Goal: Check status

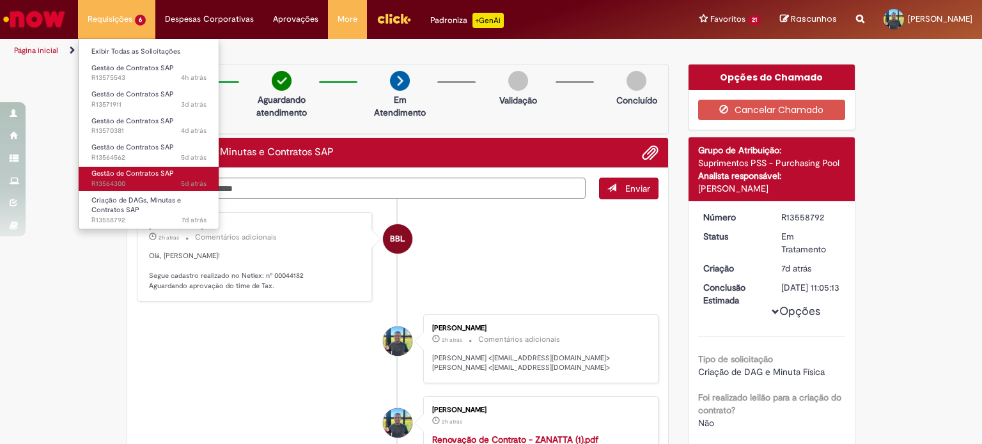
click at [130, 179] on span "5d atrás 5 dias atrás R13564300" at bounding box center [148, 184] width 115 height 10
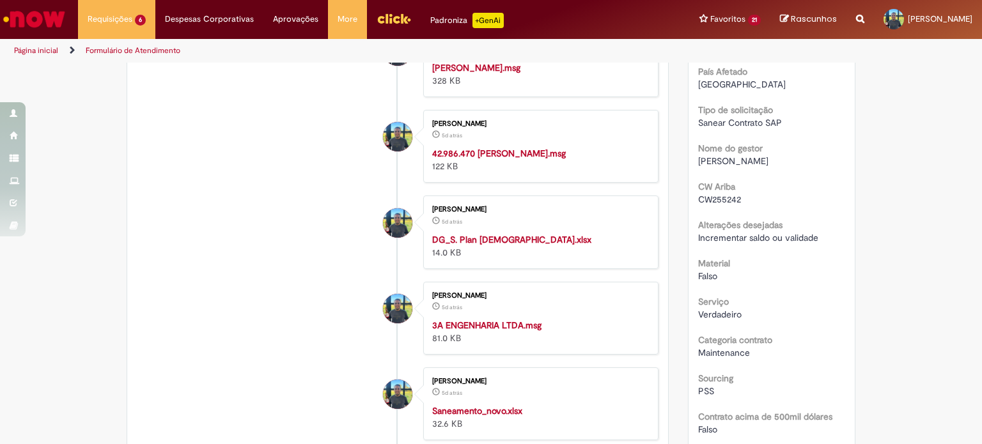
scroll to position [383, 0]
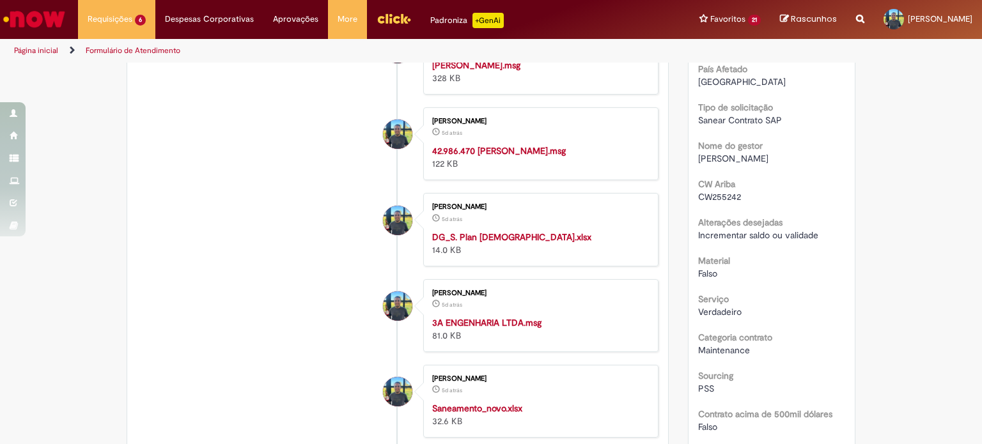
click at [714, 203] on span "CW255242" at bounding box center [719, 197] width 43 height 12
copy span "CW255242"
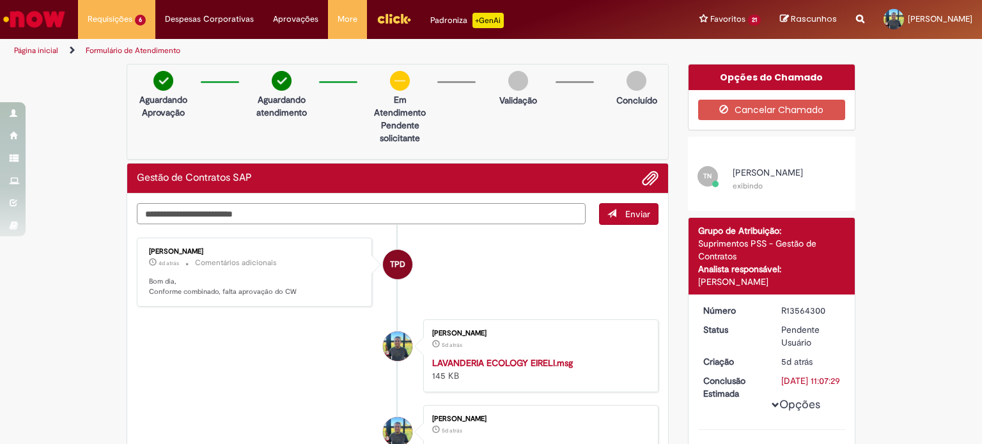
click at [258, 207] on textarea "Digite sua mensagem aqui..." at bounding box center [361, 214] width 449 height 22
click at [259, 211] on textarea "Digite sua mensagem aqui..." at bounding box center [361, 214] width 449 height 22
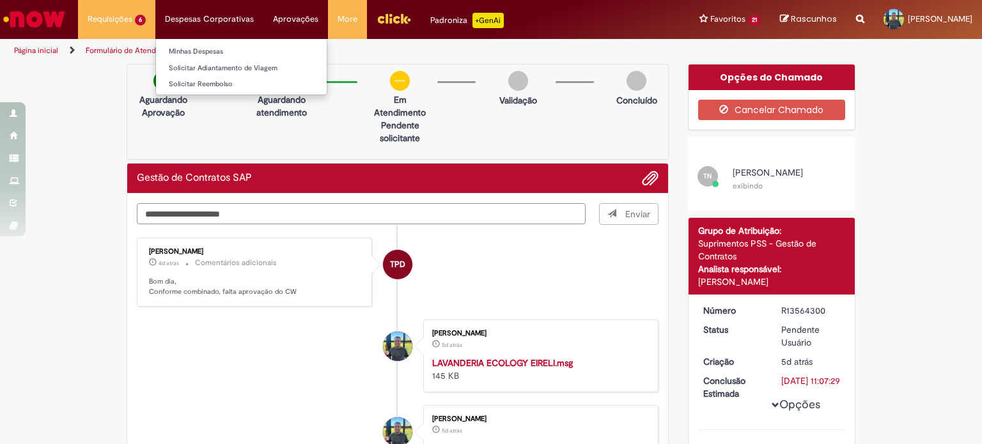
type textarea "**********"
